Goal: Entertainment & Leisure: Consume media (video, audio)

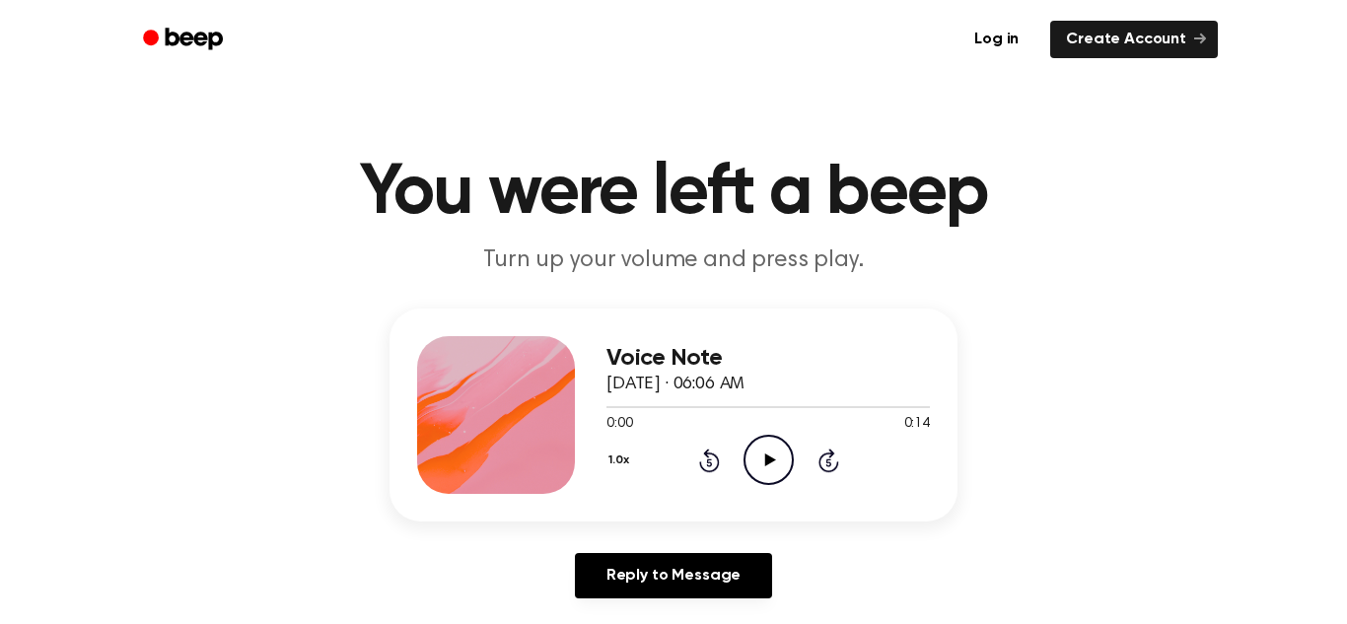
click at [776, 449] on icon "Play Audio" at bounding box center [768, 460] width 50 height 50
click at [777, 457] on icon "Pause Audio" at bounding box center [768, 460] width 50 height 50
click at [777, 457] on icon "Play Audio" at bounding box center [768, 460] width 50 height 50
click at [781, 442] on icon "Pause Audio" at bounding box center [768, 460] width 50 height 50
click at [781, 443] on icon "Play Audio" at bounding box center [768, 460] width 50 height 50
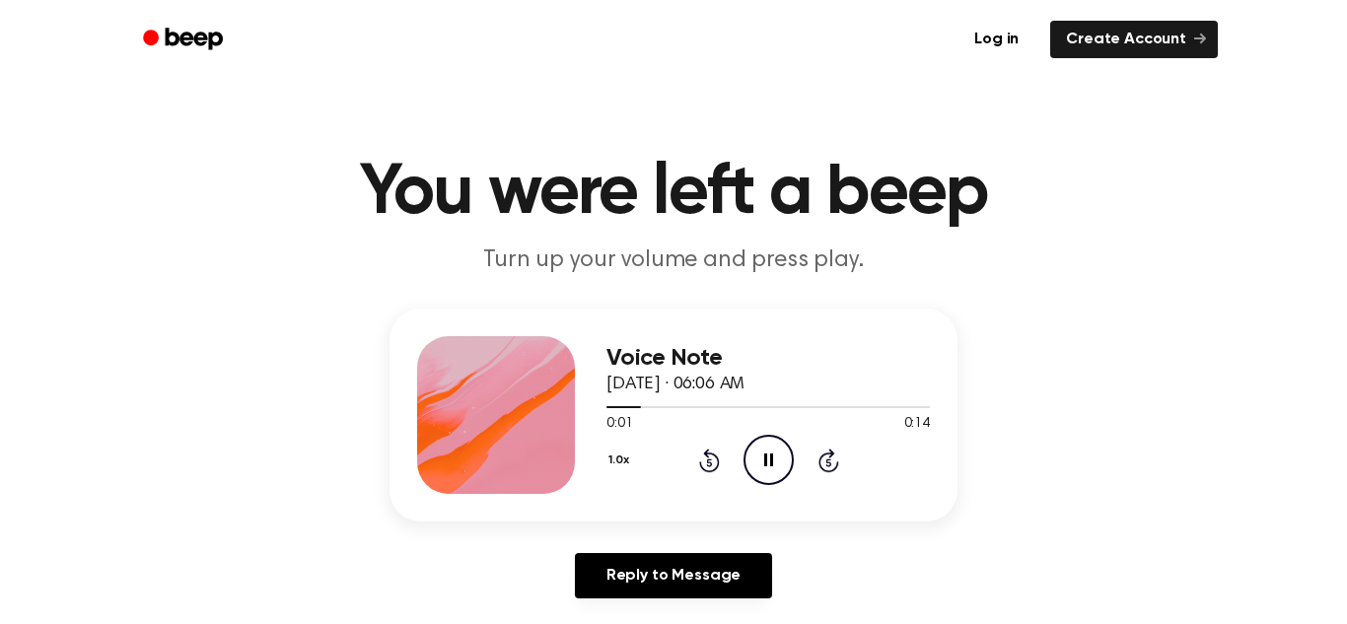
click at [699, 461] on icon at bounding box center [709, 461] width 21 height 24
click at [702, 464] on icon "Rewind 5 seconds" at bounding box center [709, 461] width 22 height 26
click at [707, 459] on icon at bounding box center [708, 462] width 5 height 8
click at [782, 459] on icon "Play Audio" at bounding box center [768, 460] width 50 height 50
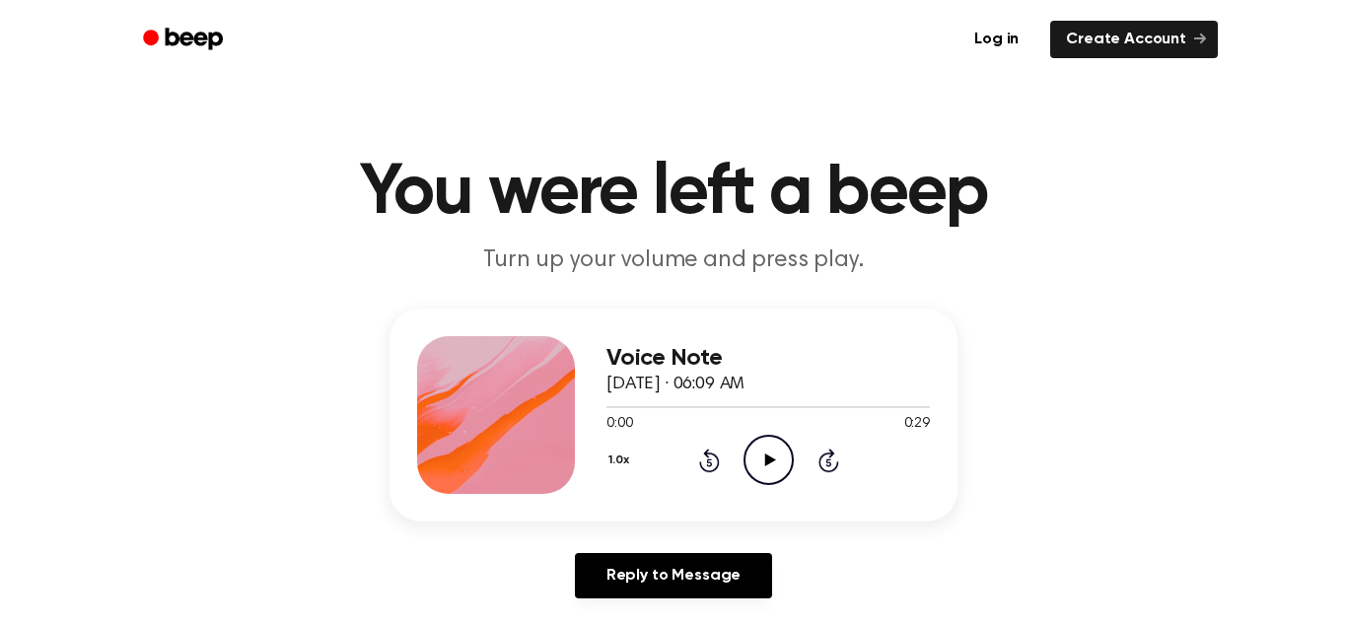
click at [756, 460] on icon "Play Audio" at bounding box center [768, 460] width 50 height 50
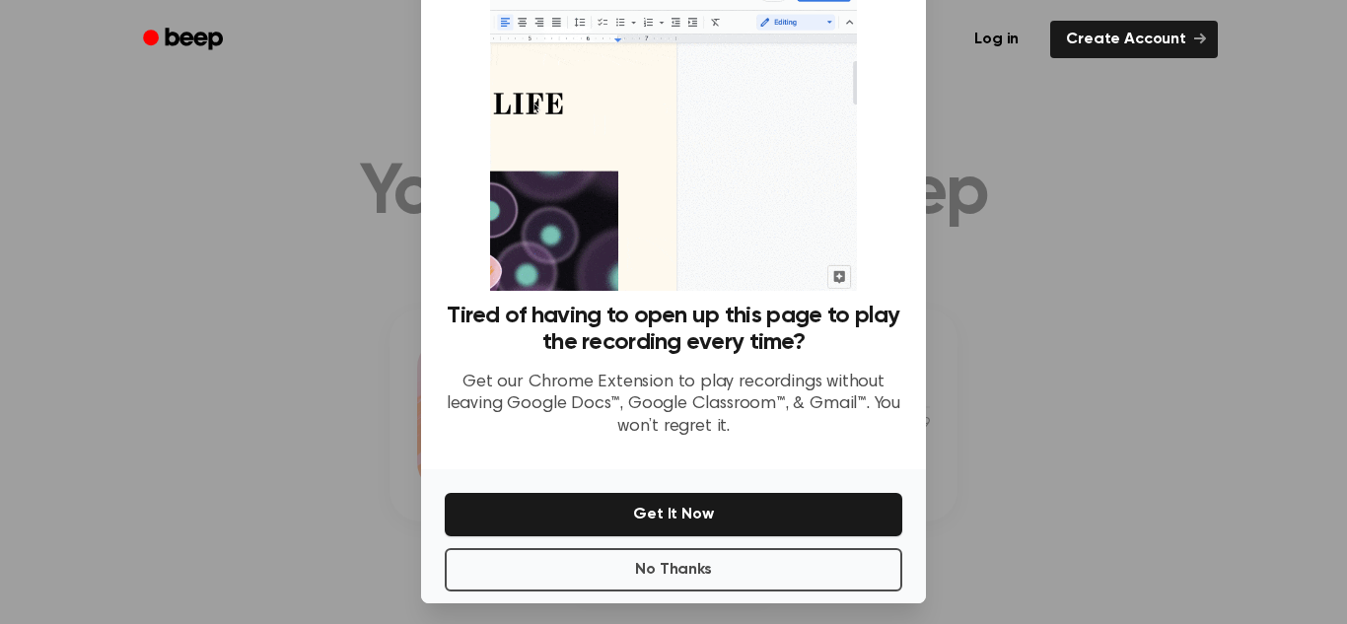
scroll to position [94, 0]
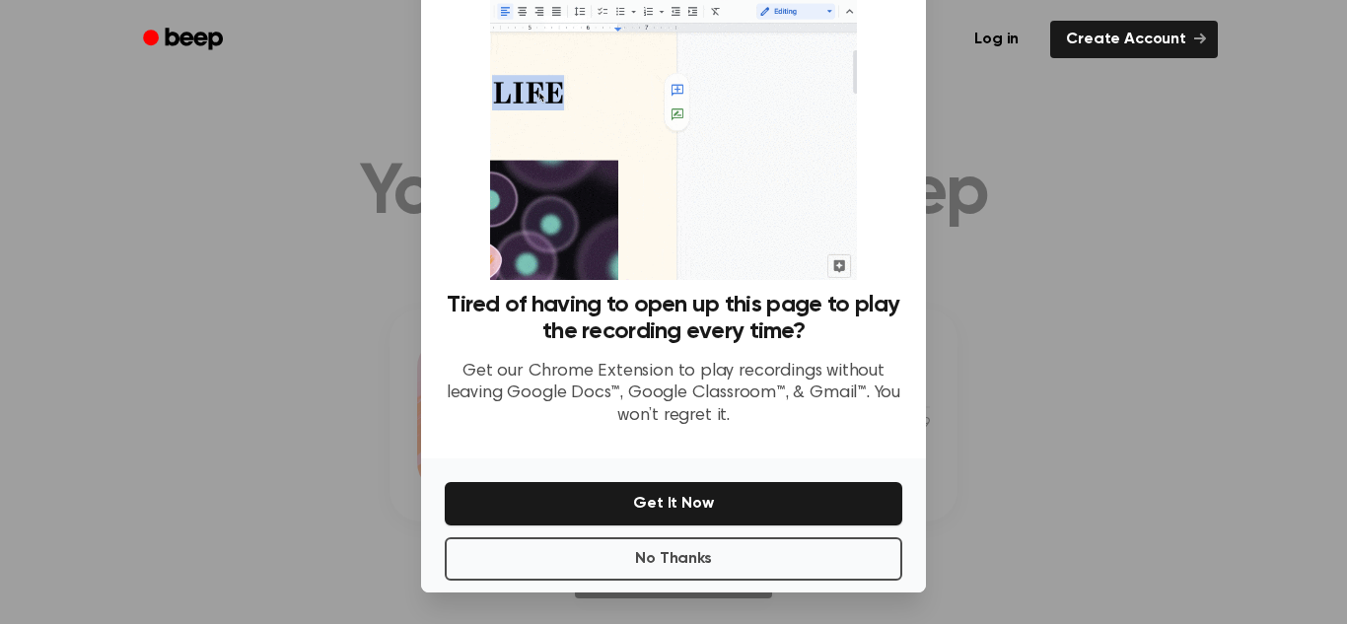
click at [967, 510] on div at bounding box center [673, 312] width 1347 height 624
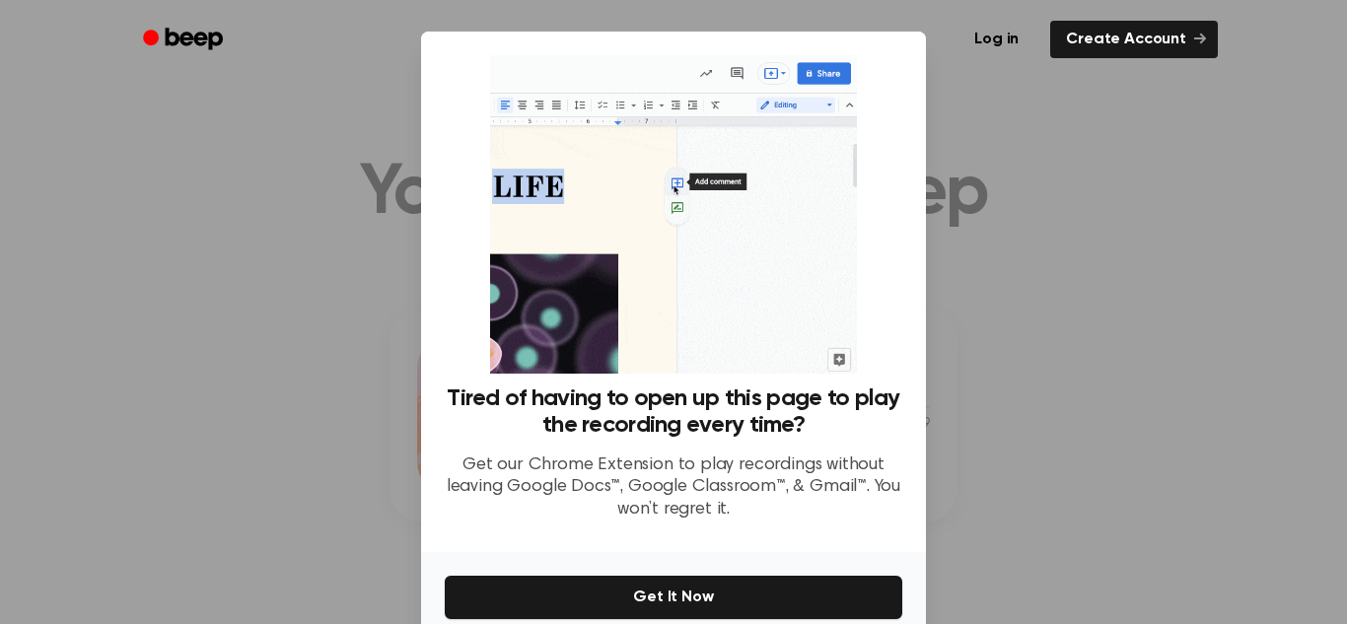
click at [995, 104] on div at bounding box center [673, 312] width 1347 height 624
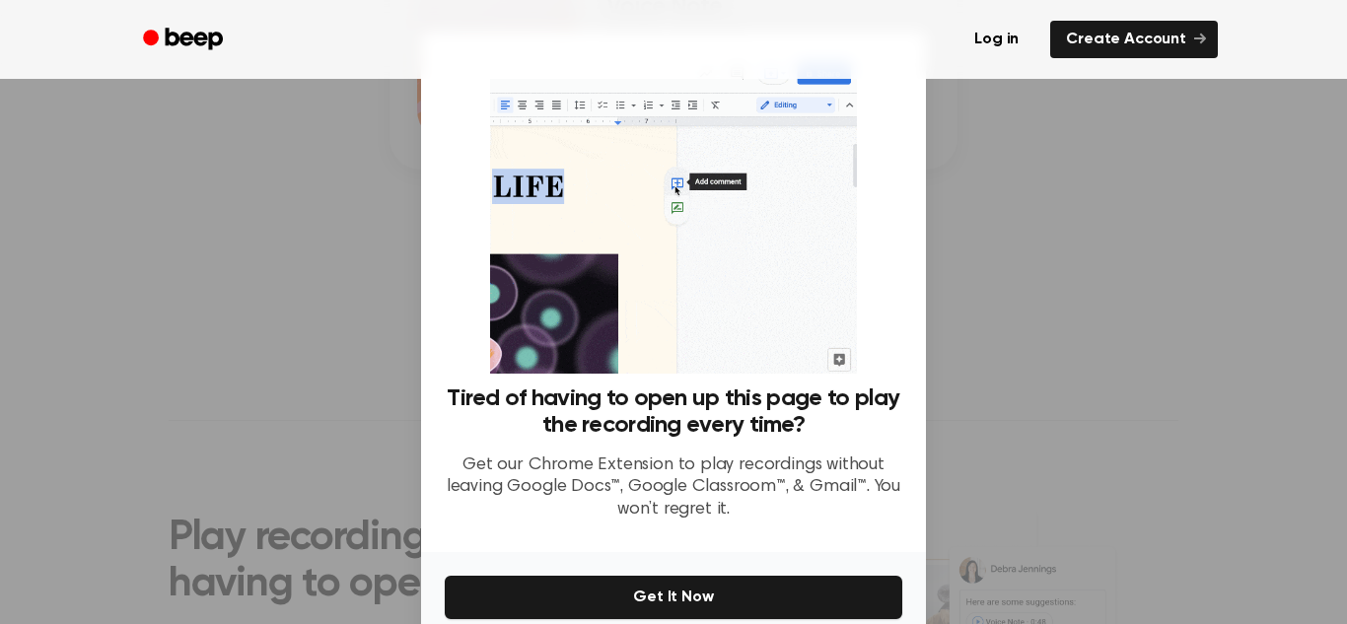
scroll to position [94, 0]
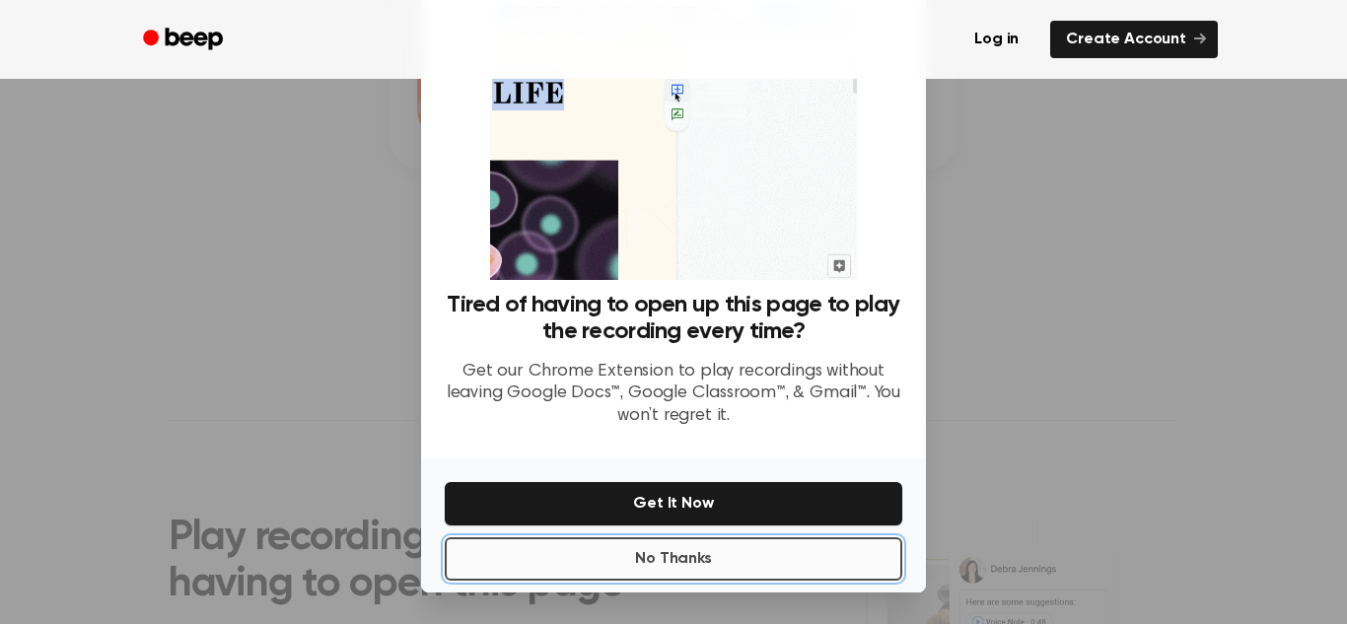
click at [639, 570] on button "No Thanks" at bounding box center [673, 558] width 457 height 43
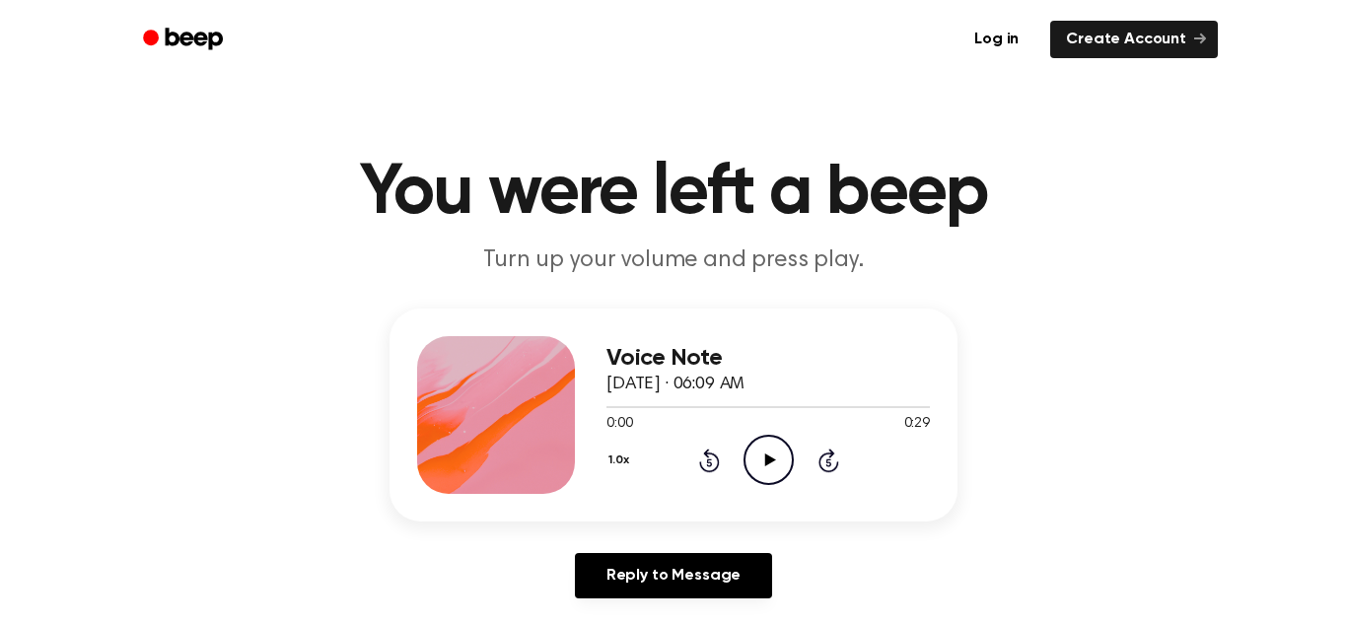
scroll to position [9, 0]
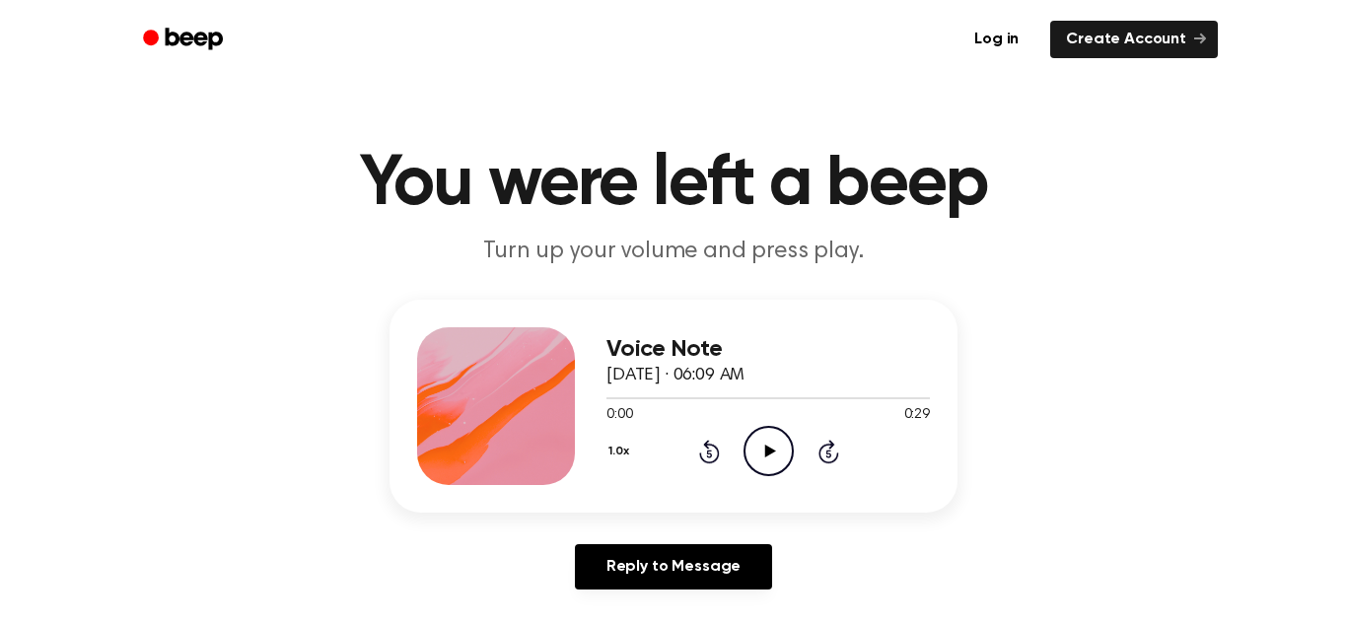
click at [778, 454] on icon "Play Audio" at bounding box center [768, 451] width 50 height 50
